Goal: Complete application form

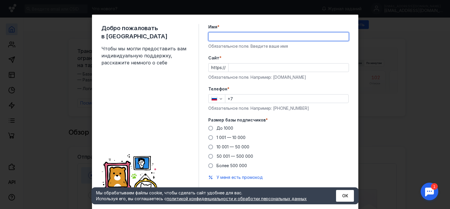
type input "[PERSON_NAME]"
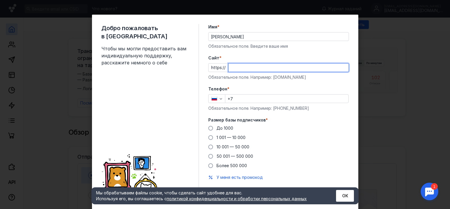
click at [236, 68] on input "Cайт *" at bounding box center [288, 68] width 120 height 8
click at [248, 100] on div "Телефон * +7 Обязательное поле. Например: [PHONE_NUMBER]" at bounding box center [278, 98] width 141 height 25
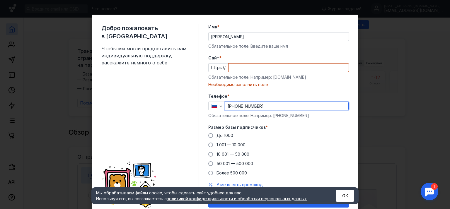
type input "[PHONE_NUMBER]"
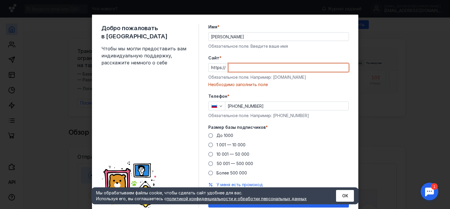
click at [239, 68] on input "Cайт *" at bounding box center [288, 68] width 120 height 8
paste input "[DOMAIN_NAME][URL]"
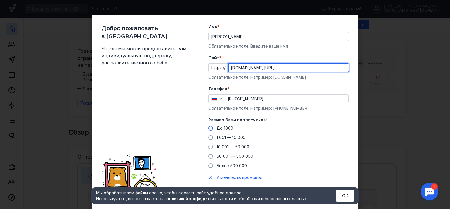
type input "[DOMAIN_NAME][URL]"
click at [208, 129] on span at bounding box center [210, 128] width 5 height 5
click at [0, 0] on input "До 1000" at bounding box center [0, 0] width 0 height 0
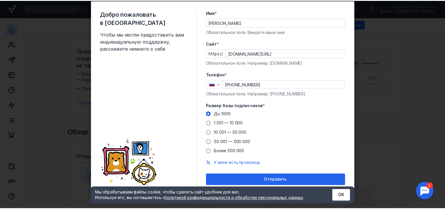
scroll to position [15, 0]
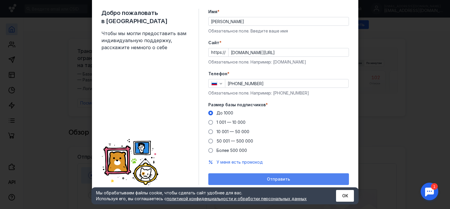
click at [256, 179] on div "Отправить" at bounding box center [278, 179] width 135 height 5
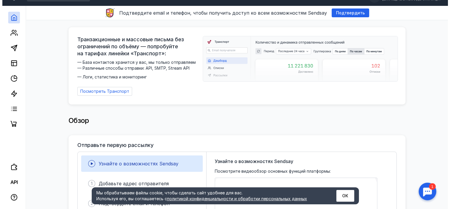
scroll to position [0, 0]
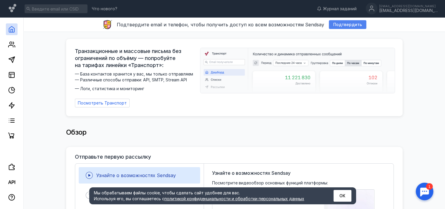
click at [335, 23] on span "Подтвердить" at bounding box center [347, 24] width 29 height 5
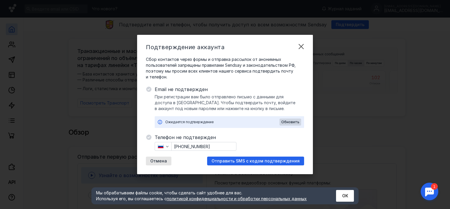
drag, startPoint x: 196, startPoint y: 83, endPoint x: 199, endPoint y: 95, distance: 12.0
click at [196, 84] on div "Сбор контактов через формы и отправка рассылок от анонимных пользователей запре…" at bounding box center [225, 110] width 158 height 109
click at [289, 120] on span "Обновить" at bounding box center [290, 122] width 18 height 4
